Goal: Use online tool/utility: Utilize a website feature to perform a specific function

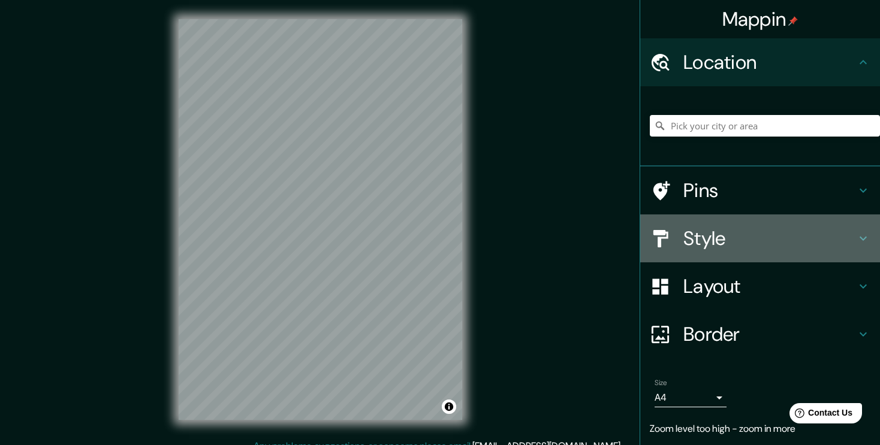
click at [688, 241] on h4 "Style" at bounding box center [770, 239] width 173 height 24
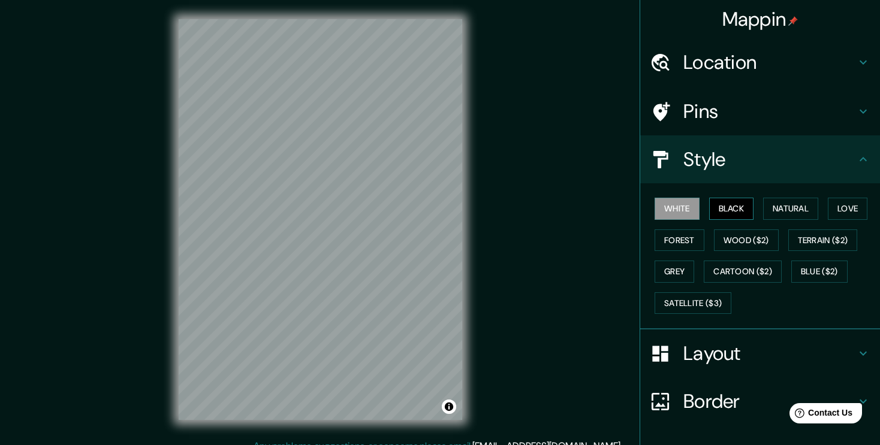
click at [714, 215] on button "Black" at bounding box center [731, 209] width 45 height 22
click at [773, 206] on button "Natural" at bounding box center [790, 209] width 55 height 22
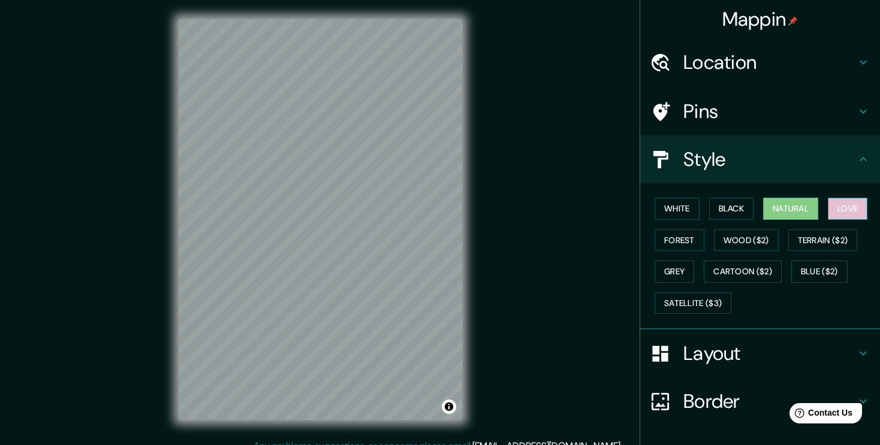
click at [828, 207] on button "Love" at bounding box center [848, 209] width 40 height 22
click at [664, 233] on button "Forest" at bounding box center [680, 241] width 50 height 22
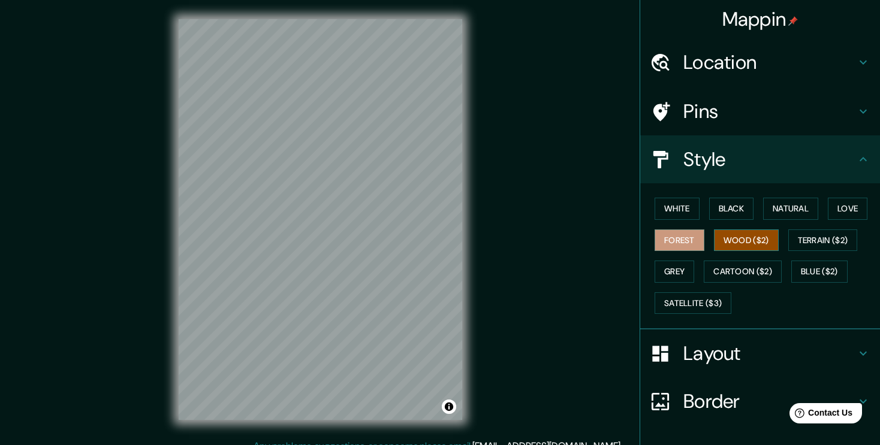
click at [725, 240] on button "Wood ($2)" at bounding box center [746, 241] width 65 height 22
click at [803, 233] on button "Terrain ($2)" at bounding box center [823, 241] width 70 height 22
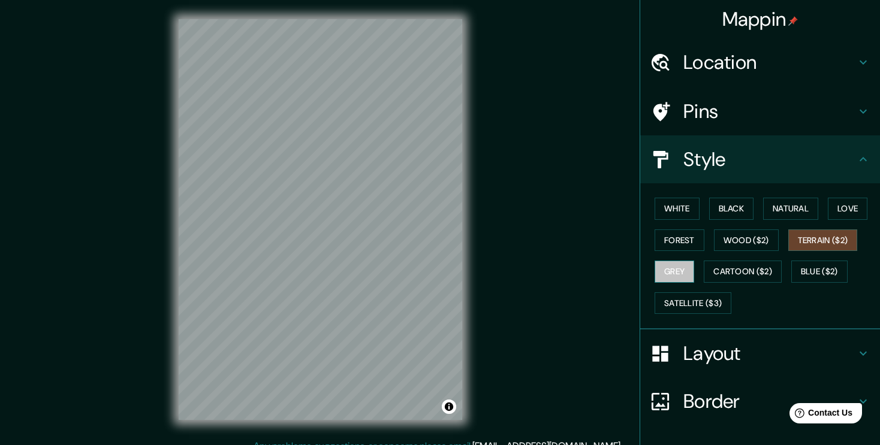
click at [681, 270] on button "Grey" at bounding box center [675, 272] width 40 height 22
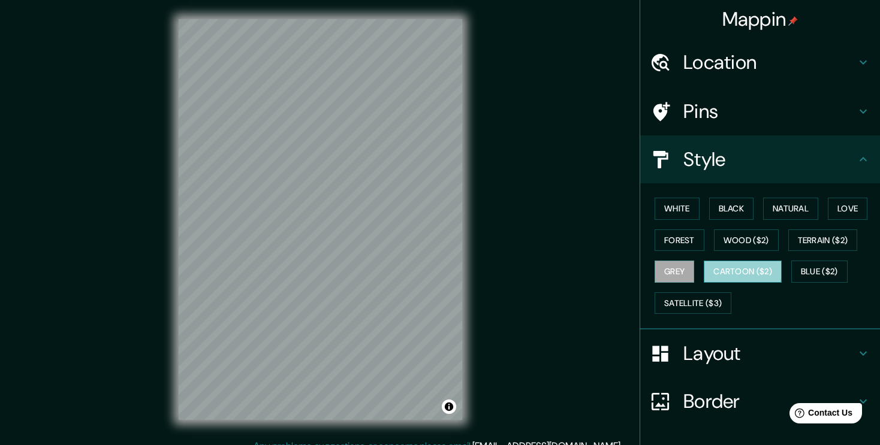
click at [709, 269] on button "Cartoon ($2)" at bounding box center [743, 272] width 78 height 22
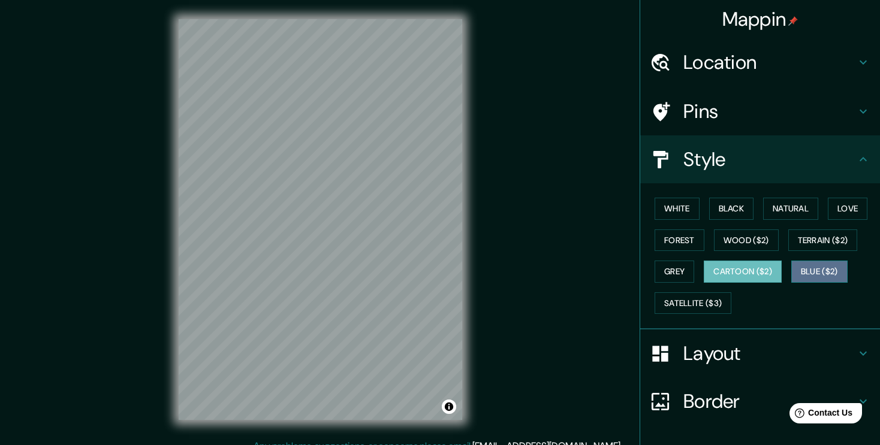
click at [791, 272] on button "Blue ($2)" at bounding box center [819, 272] width 56 height 22
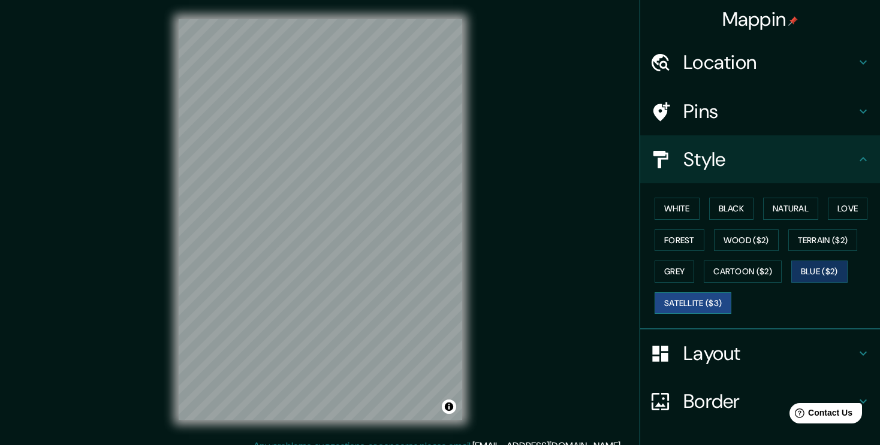
click at [683, 296] on button "Satellite ($3)" at bounding box center [693, 304] width 77 height 22
click at [724, 242] on button "Wood ($2)" at bounding box center [746, 241] width 65 height 22
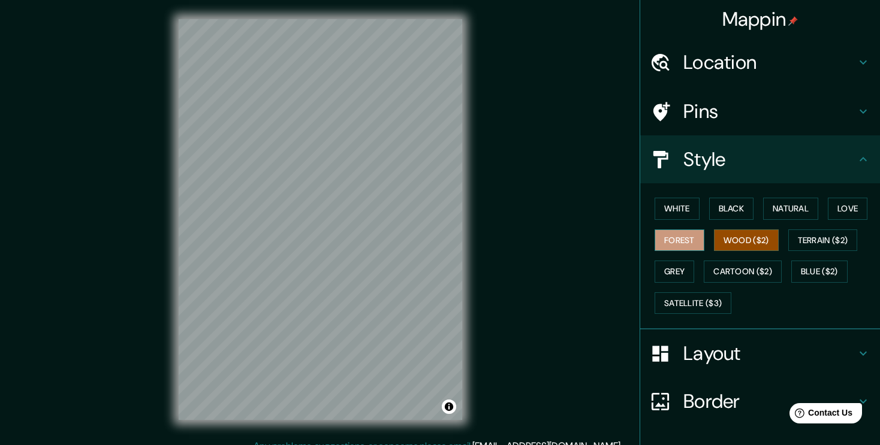
click at [667, 230] on button "Forest" at bounding box center [680, 241] width 50 height 22
click at [806, 209] on button "Natural" at bounding box center [790, 209] width 55 height 22
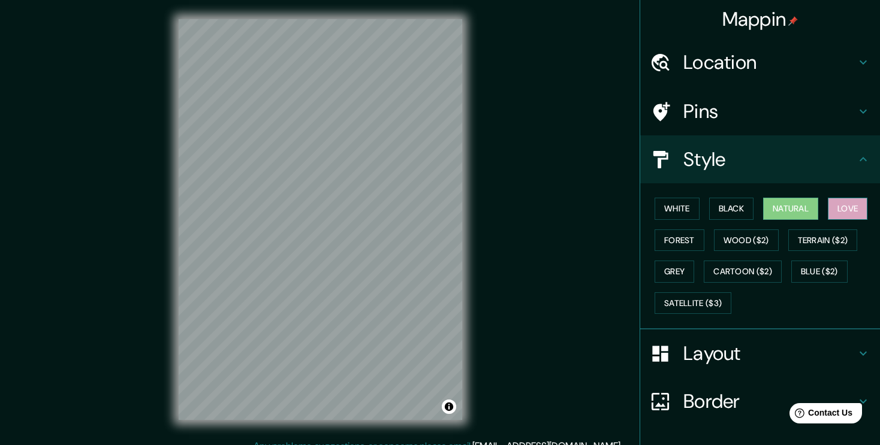
click at [828, 211] on button "Love" at bounding box center [848, 209] width 40 height 22
click at [687, 216] on button "White" at bounding box center [677, 209] width 45 height 22
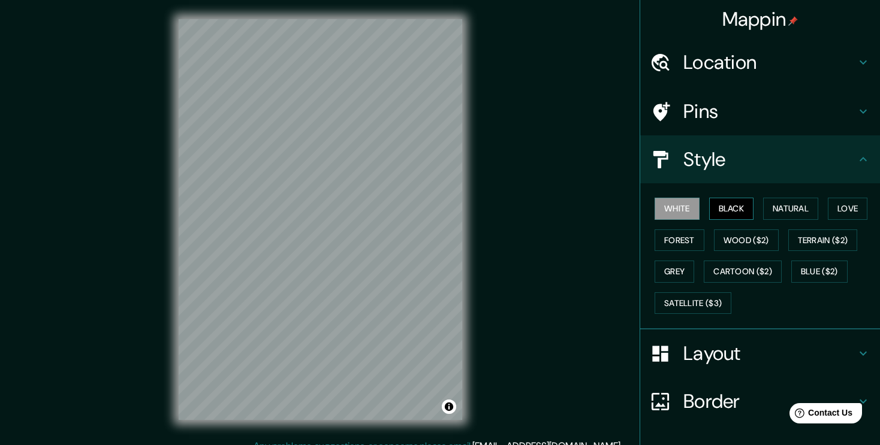
click at [718, 207] on button "Black" at bounding box center [731, 209] width 45 height 22
click at [763, 210] on button "Natural" at bounding box center [790, 209] width 55 height 22
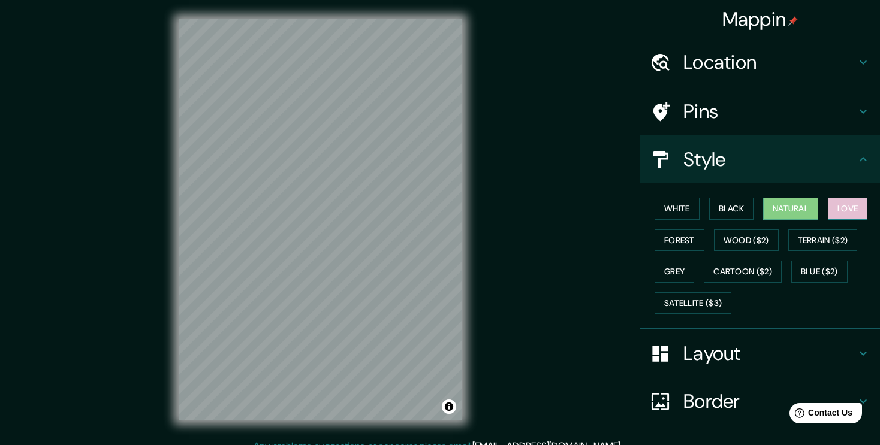
click at [828, 214] on button "Love" at bounding box center [848, 209] width 40 height 22
click at [719, 212] on button "Black" at bounding box center [731, 209] width 45 height 22
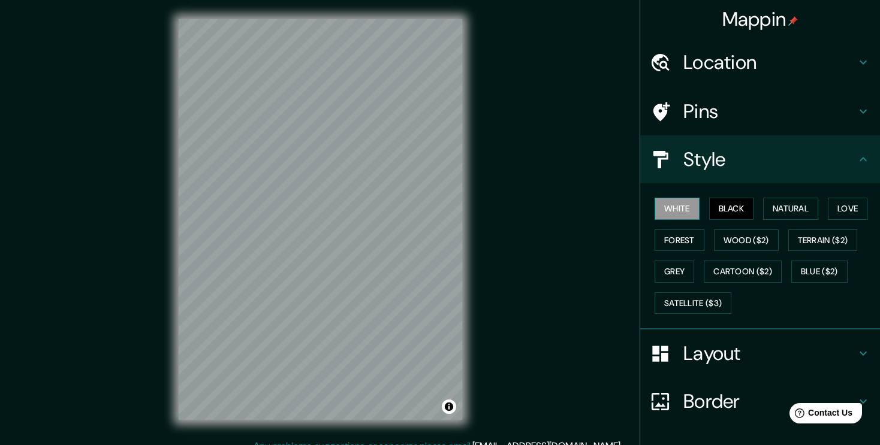
click at [661, 215] on button "White" at bounding box center [677, 209] width 45 height 22
